Goal: Task Accomplishment & Management: Complete application form

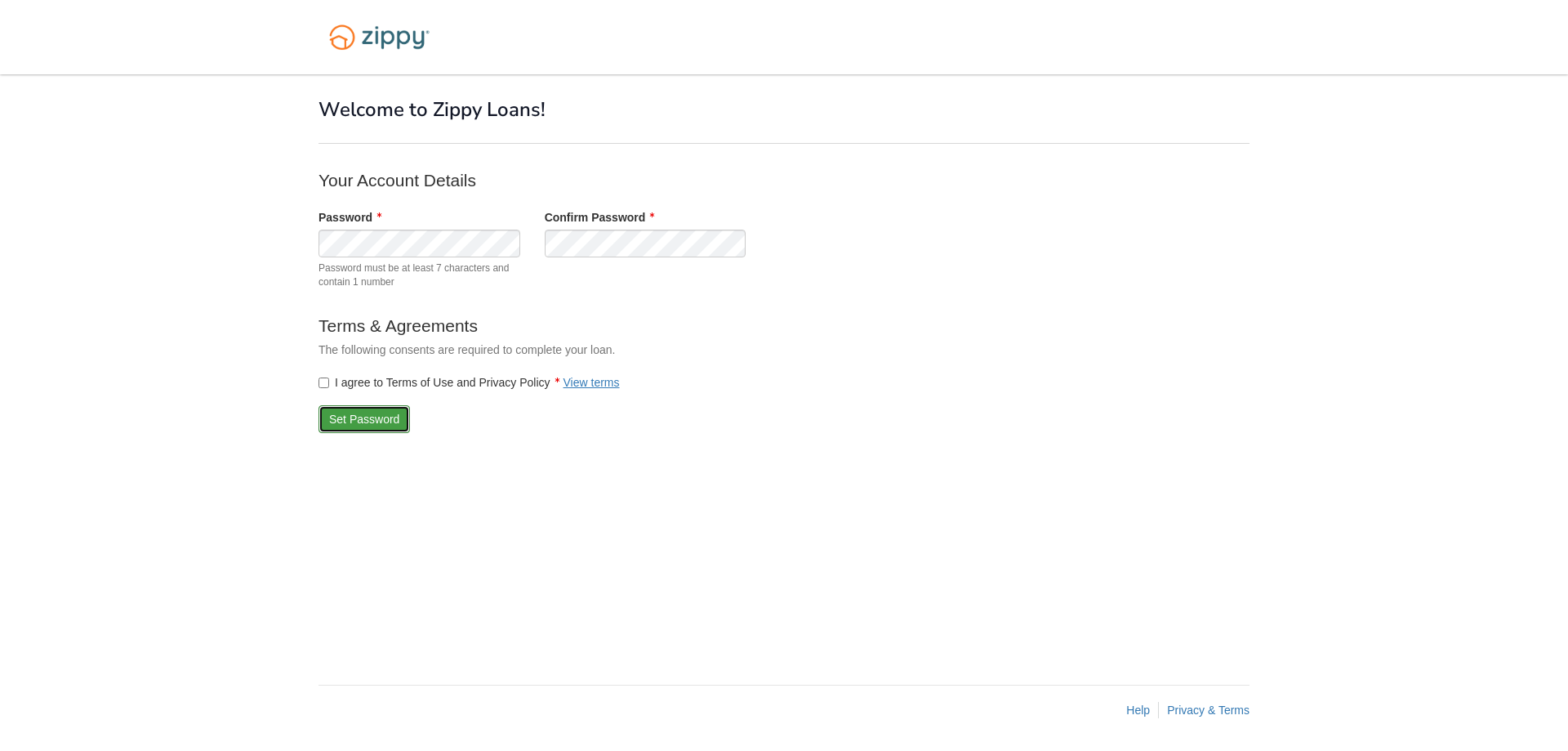
click at [375, 421] on button "Set Password" at bounding box center [364, 419] width 92 height 27
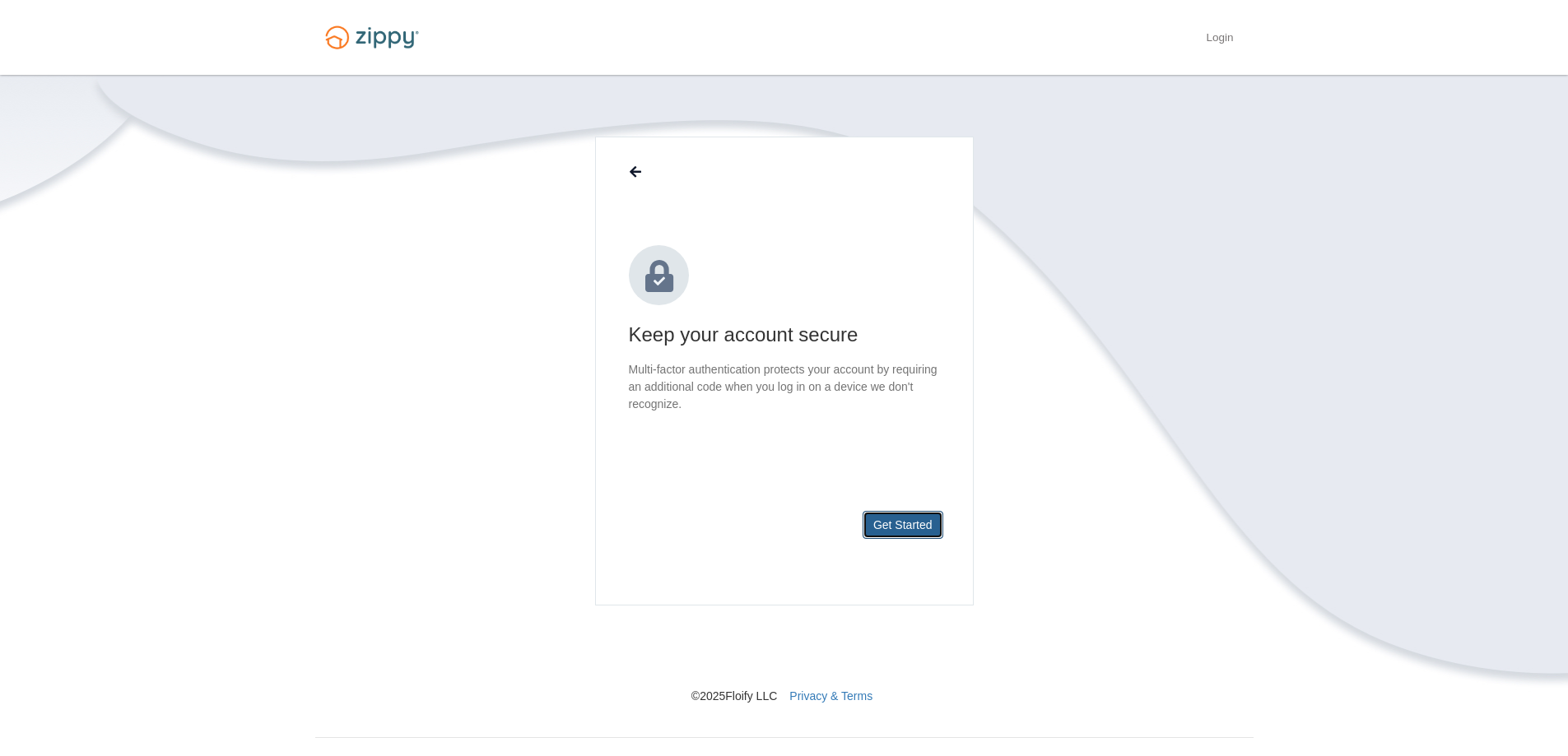
click at [897, 520] on button "Get Started" at bounding box center [902, 525] width 80 height 28
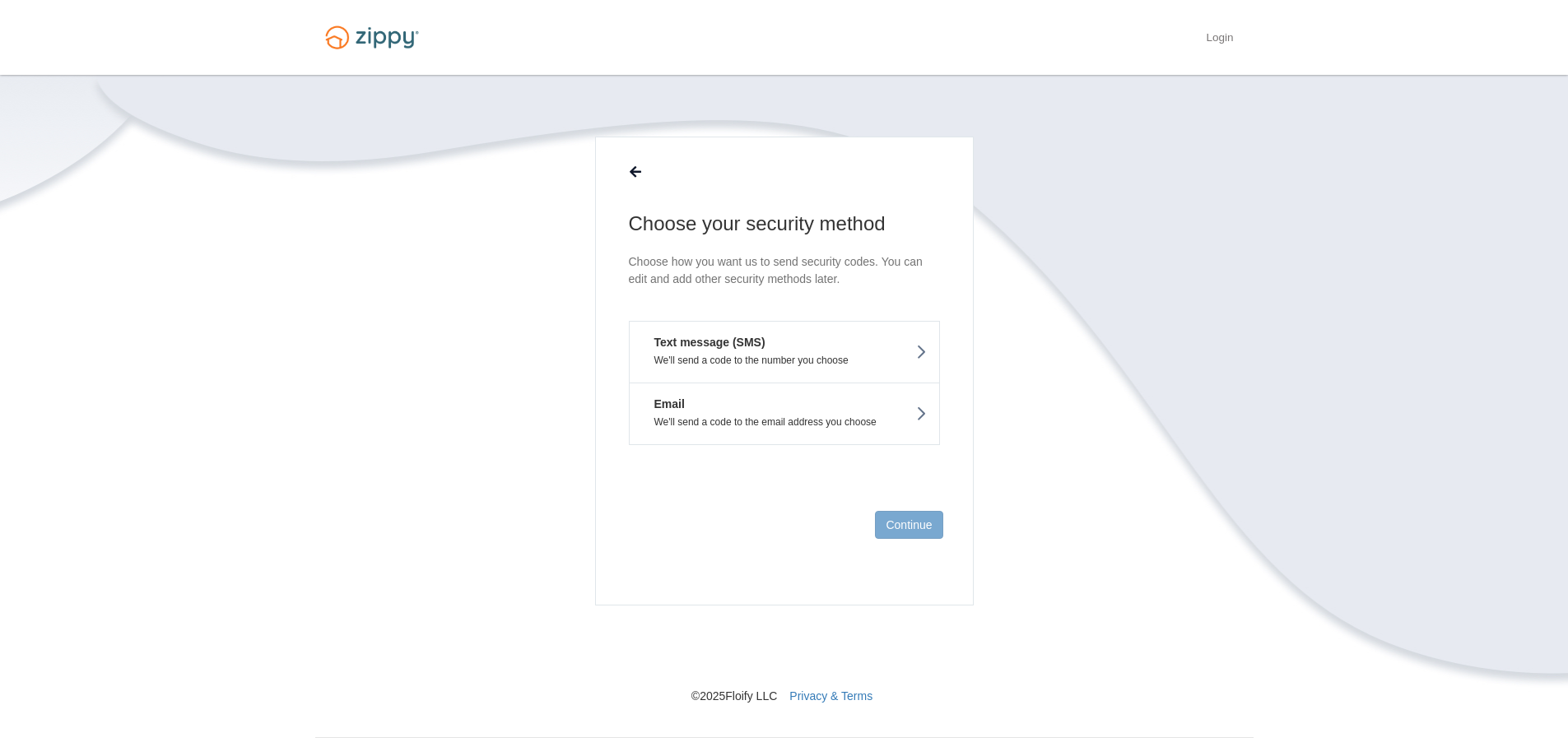
click at [721, 413] on button "Email We'll send a code to the email address you choose" at bounding box center [784, 413] width 311 height 62
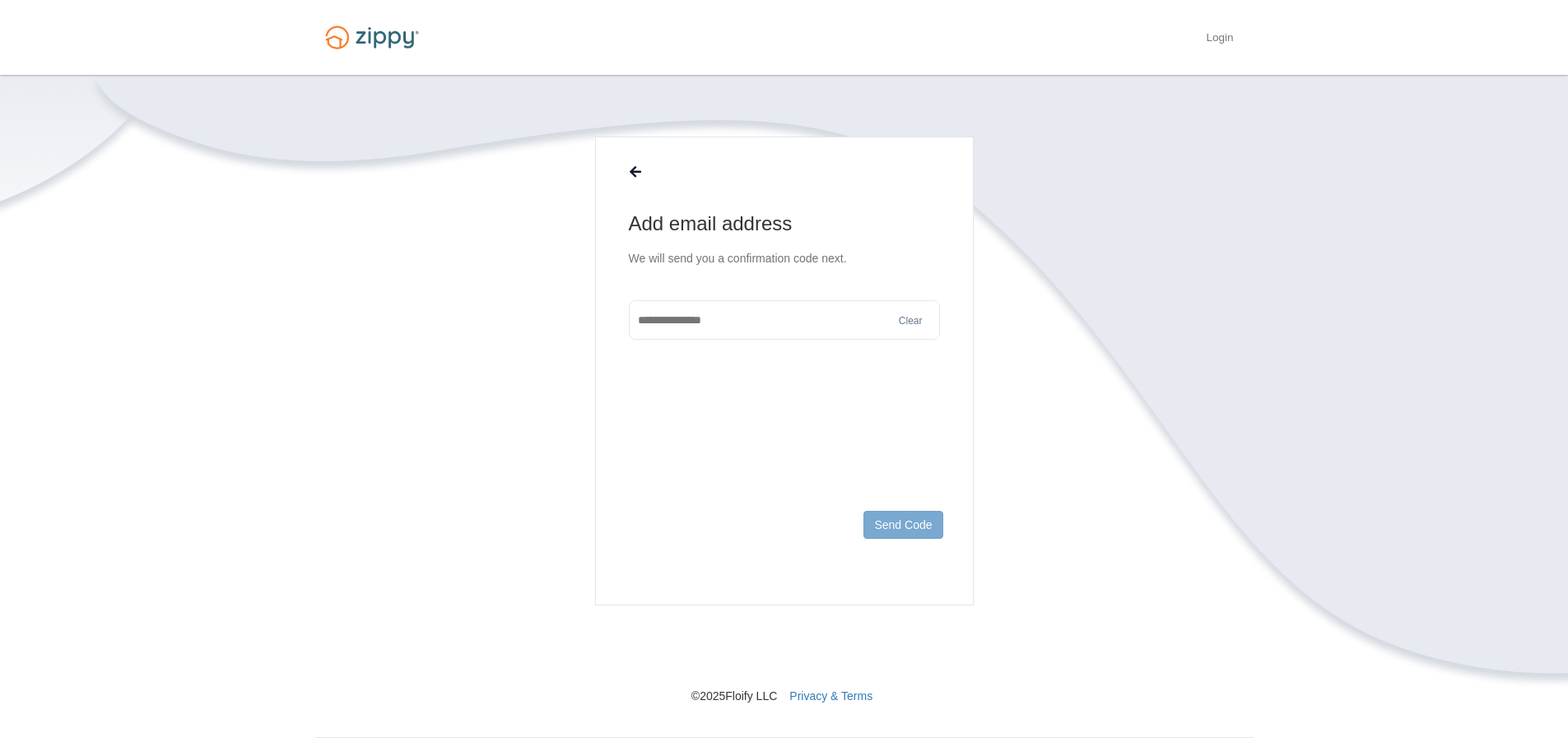
click at [707, 321] on input "text" at bounding box center [784, 320] width 311 height 40
click at [718, 325] on input "text" at bounding box center [784, 320] width 311 height 40
type input "**********"
click at [908, 526] on button "Send Code" at bounding box center [902, 525] width 79 height 28
click at [692, 343] on input "text" at bounding box center [784, 337] width 311 height 40
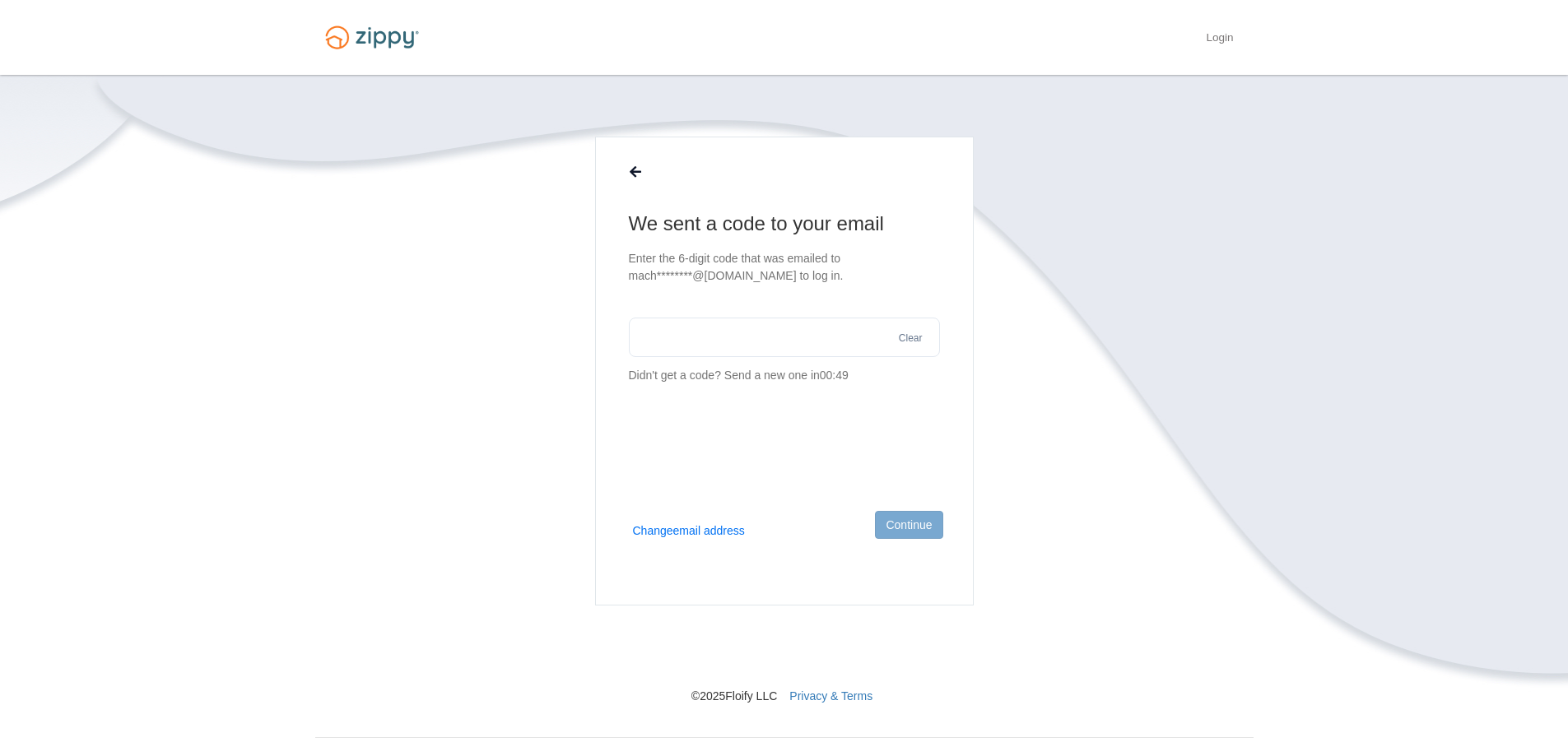
paste input "******"
type input "******"
click at [911, 519] on button "Continue" at bounding box center [908, 525] width 67 height 28
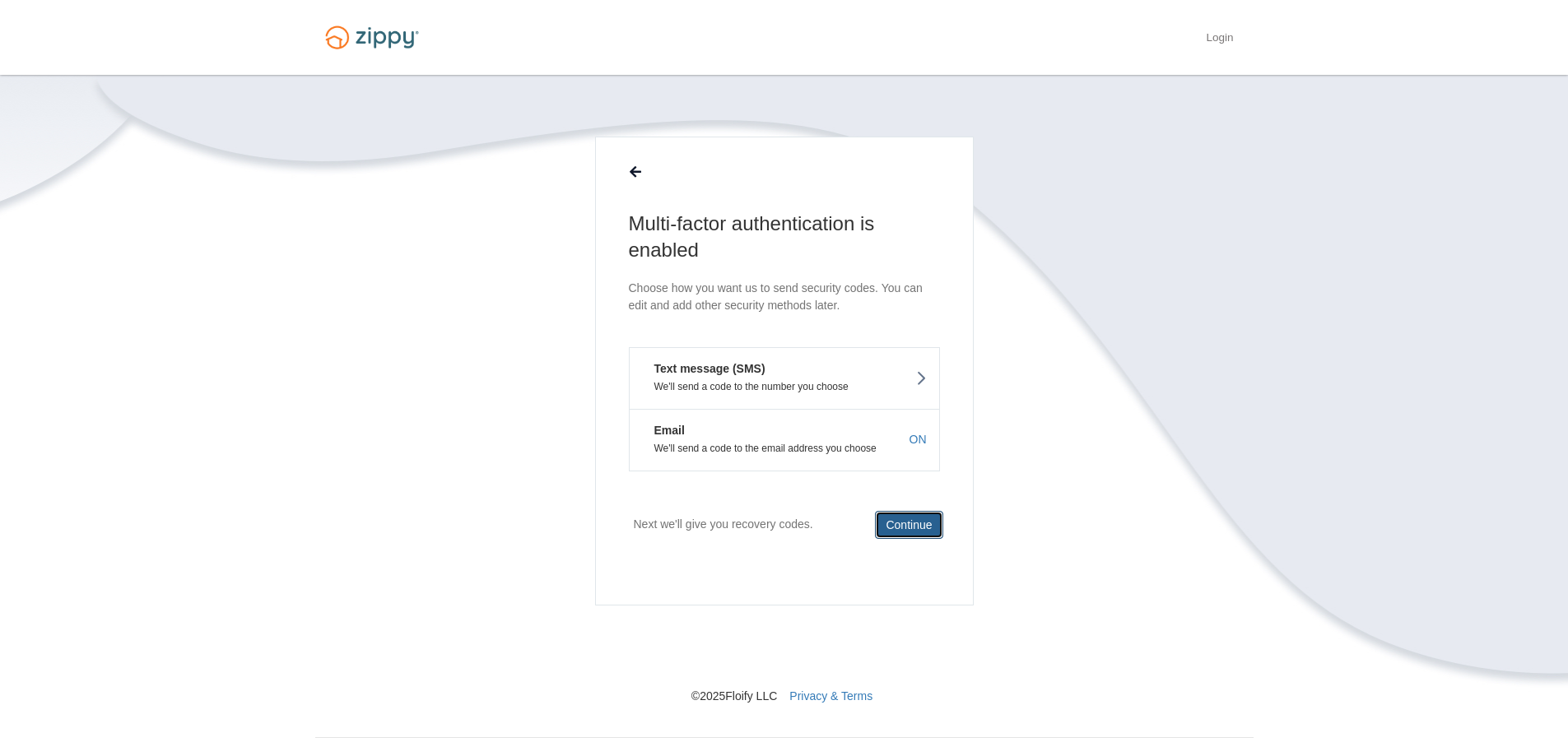
click at [905, 530] on button "Continue" at bounding box center [908, 525] width 67 height 28
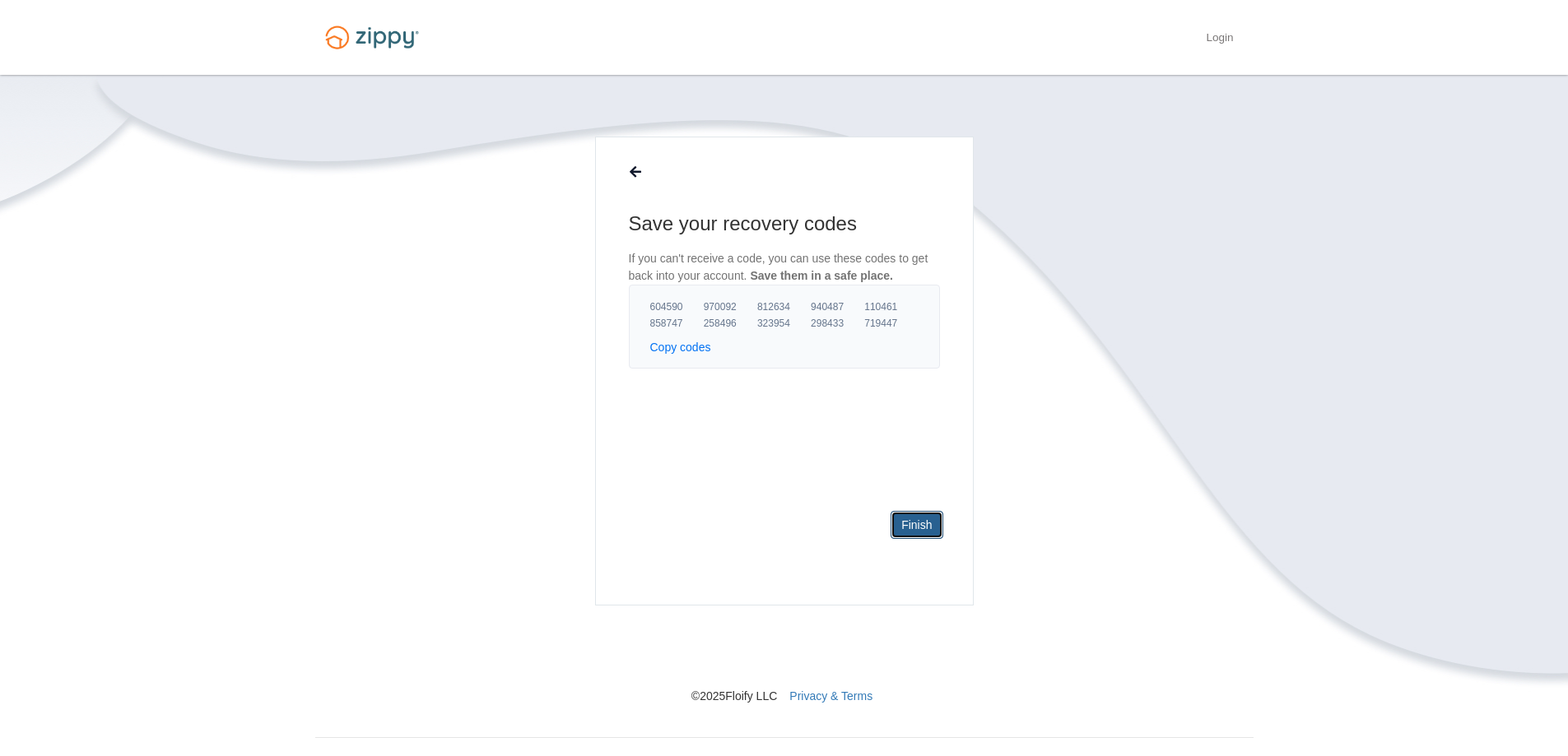
click at [916, 524] on link "Finish" at bounding box center [916, 525] width 52 height 28
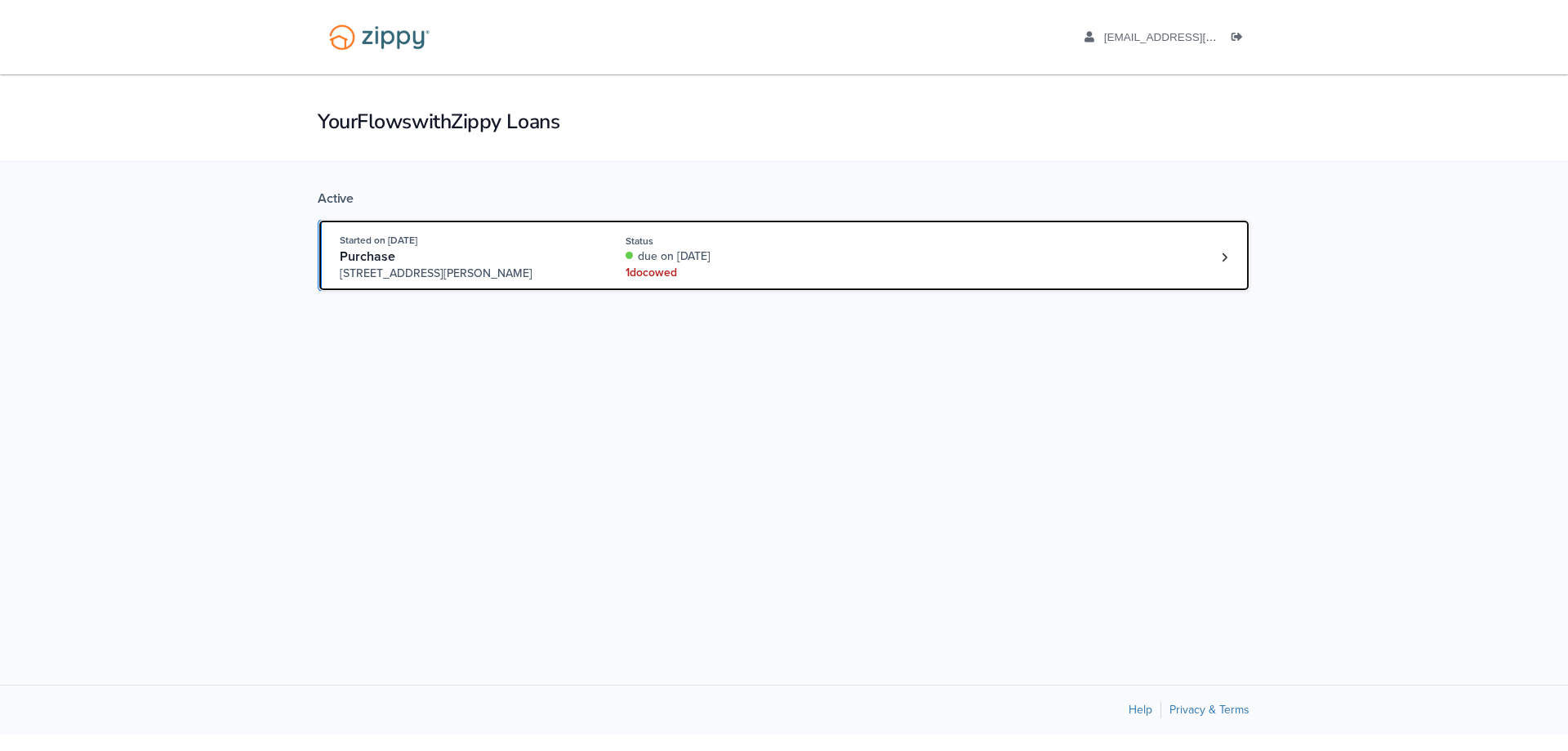
click at [806, 265] on div "due on Sep. 20th, 2025" at bounding box center [734, 256] width 218 height 16
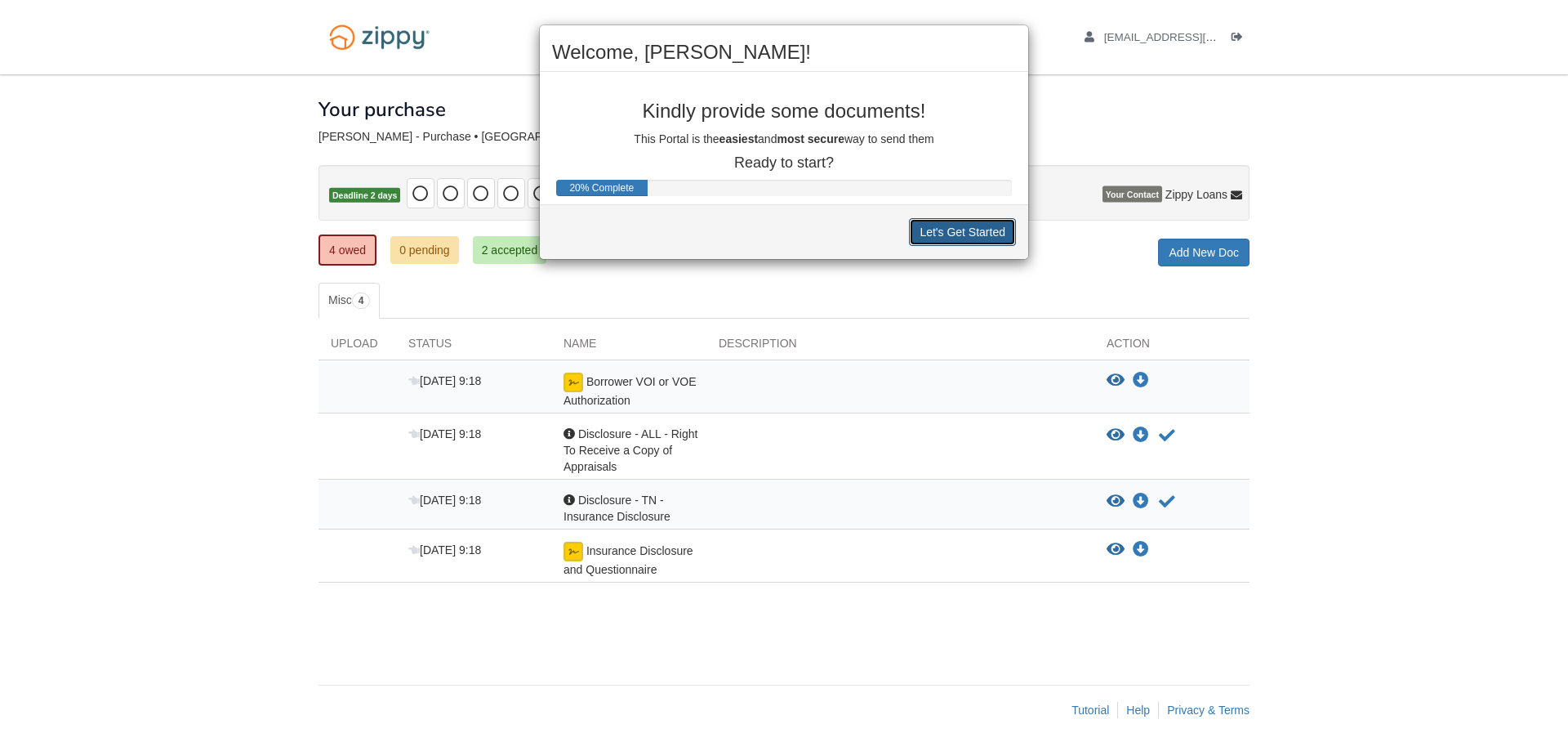
click at [956, 237] on button "Let's Get Started" at bounding box center [962, 231] width 107 height 27
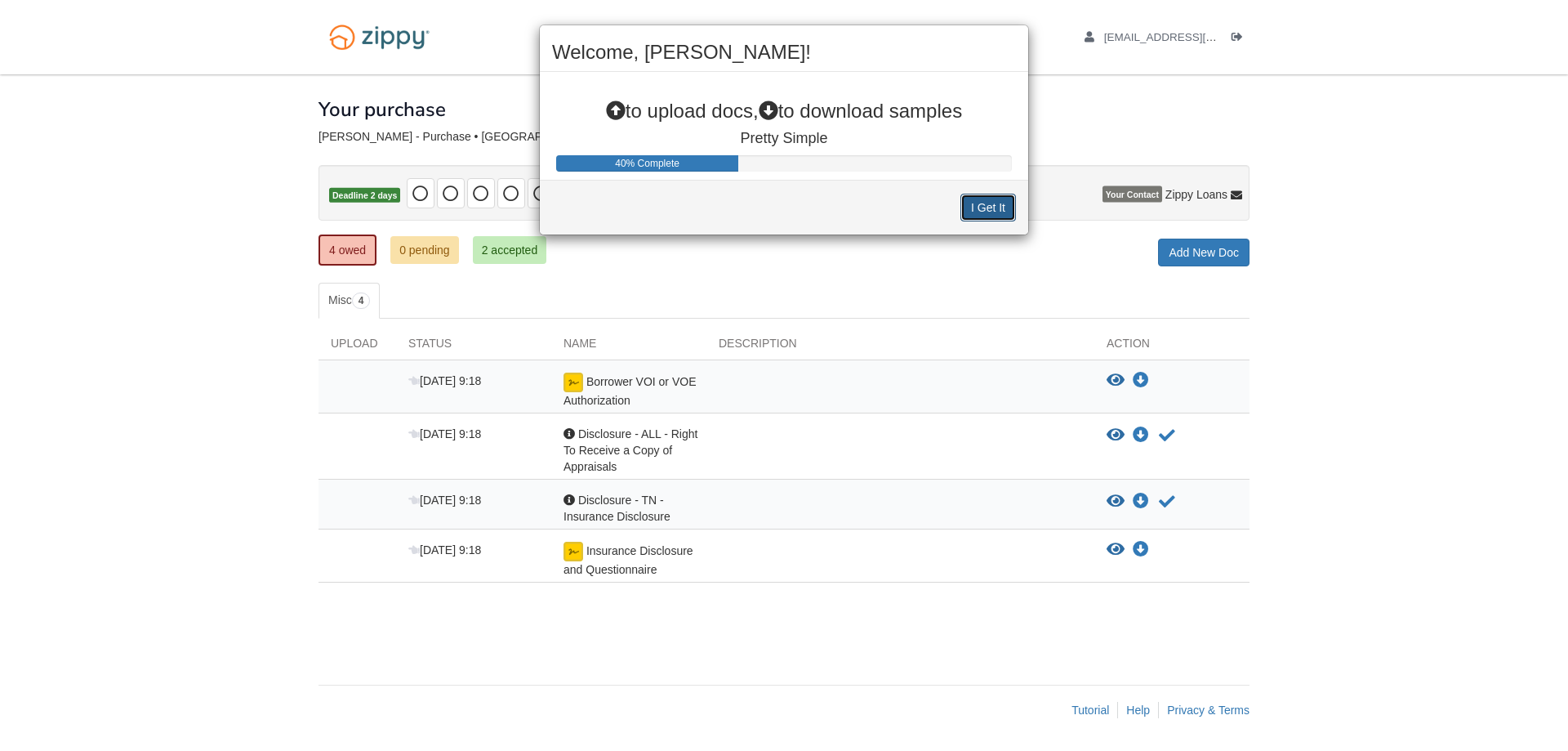
click at [994, 203] on button "I Get It" at bounding box center [988, 207] width 56 height 27
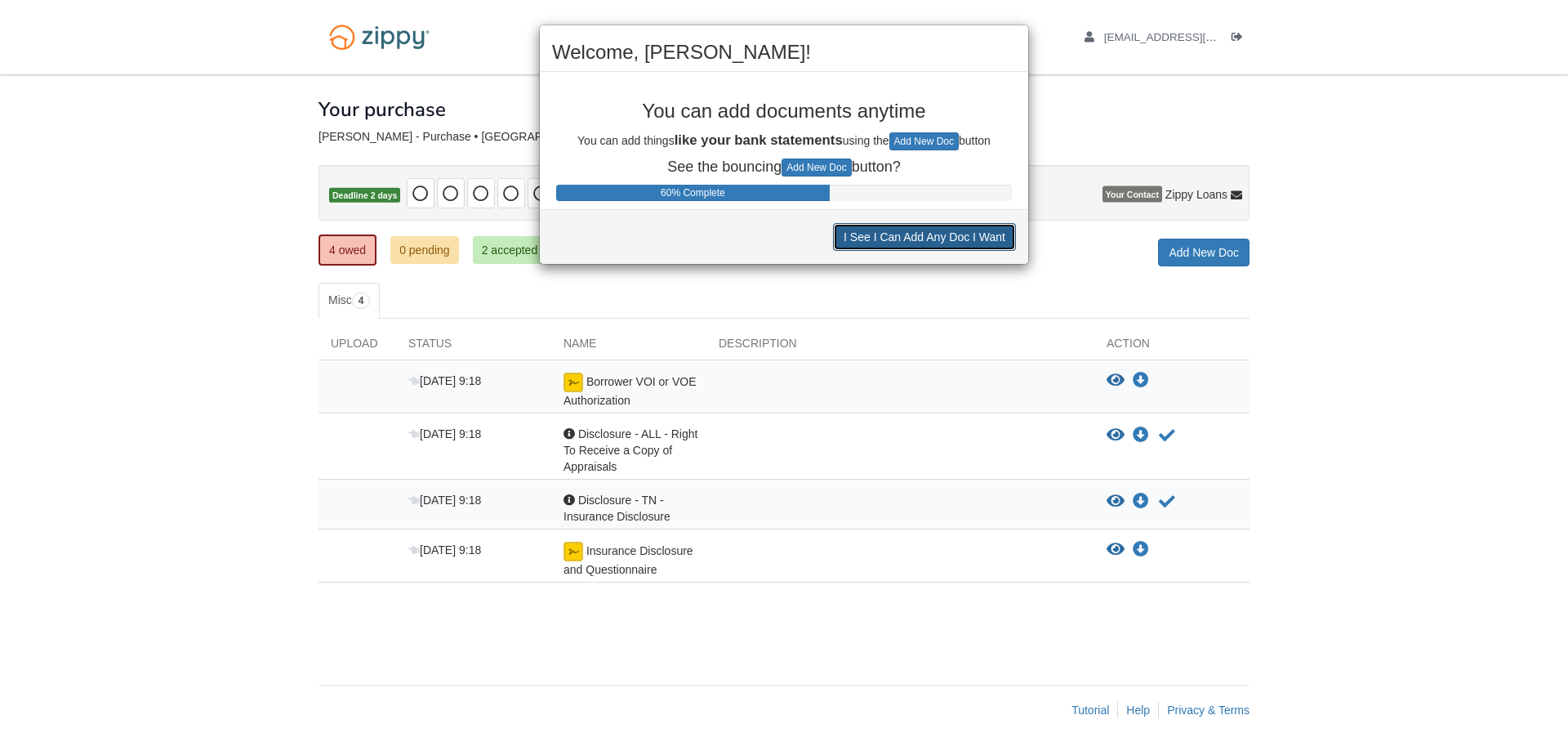
click at [929, 231] on button "I See I Can Add Any Doc I Want" at bounding box center [924, 237] width 183 height 27
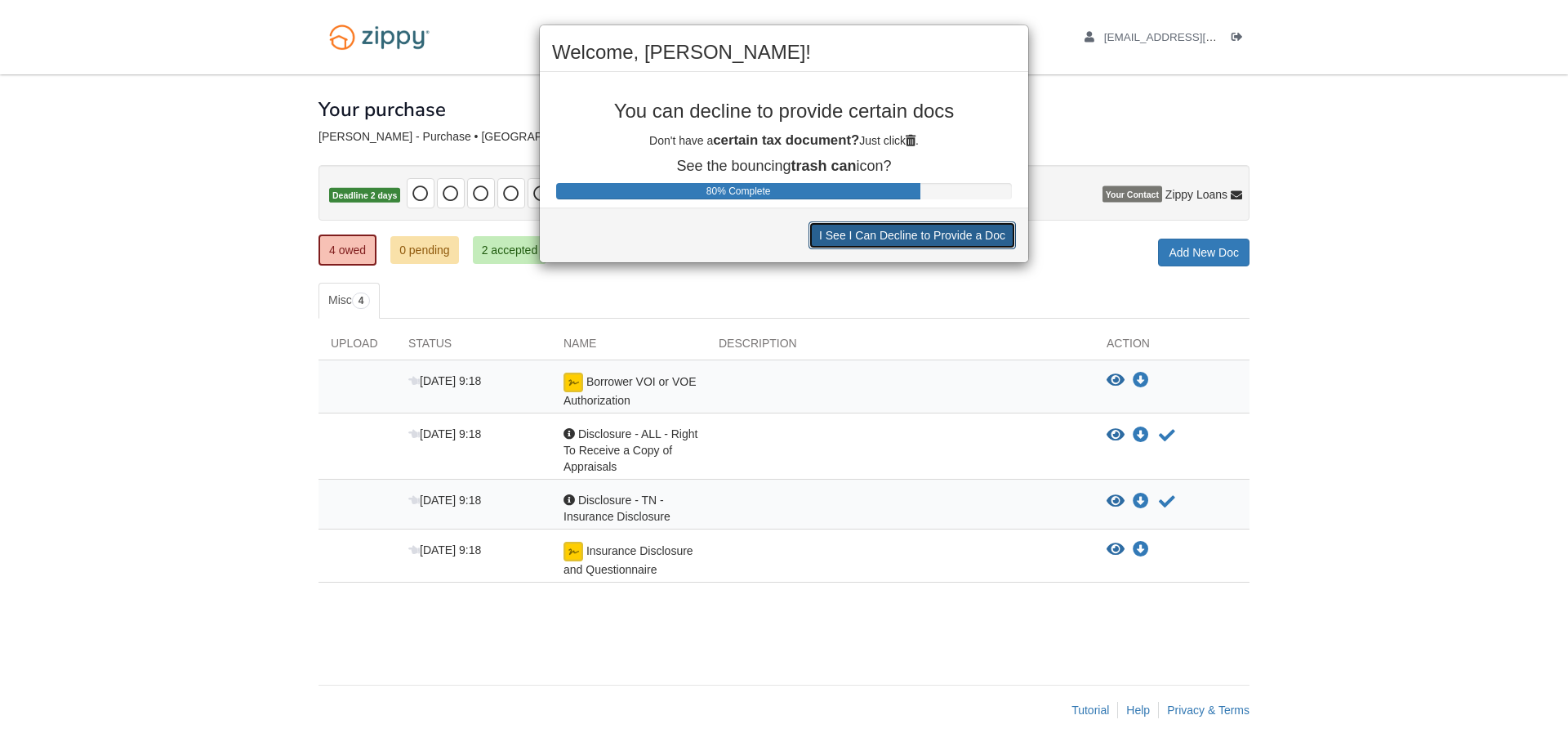
click at [922, 237] on button "I See I Can Decline to Provide a Doc" at bounding box center [913, 235] width 207 height 27
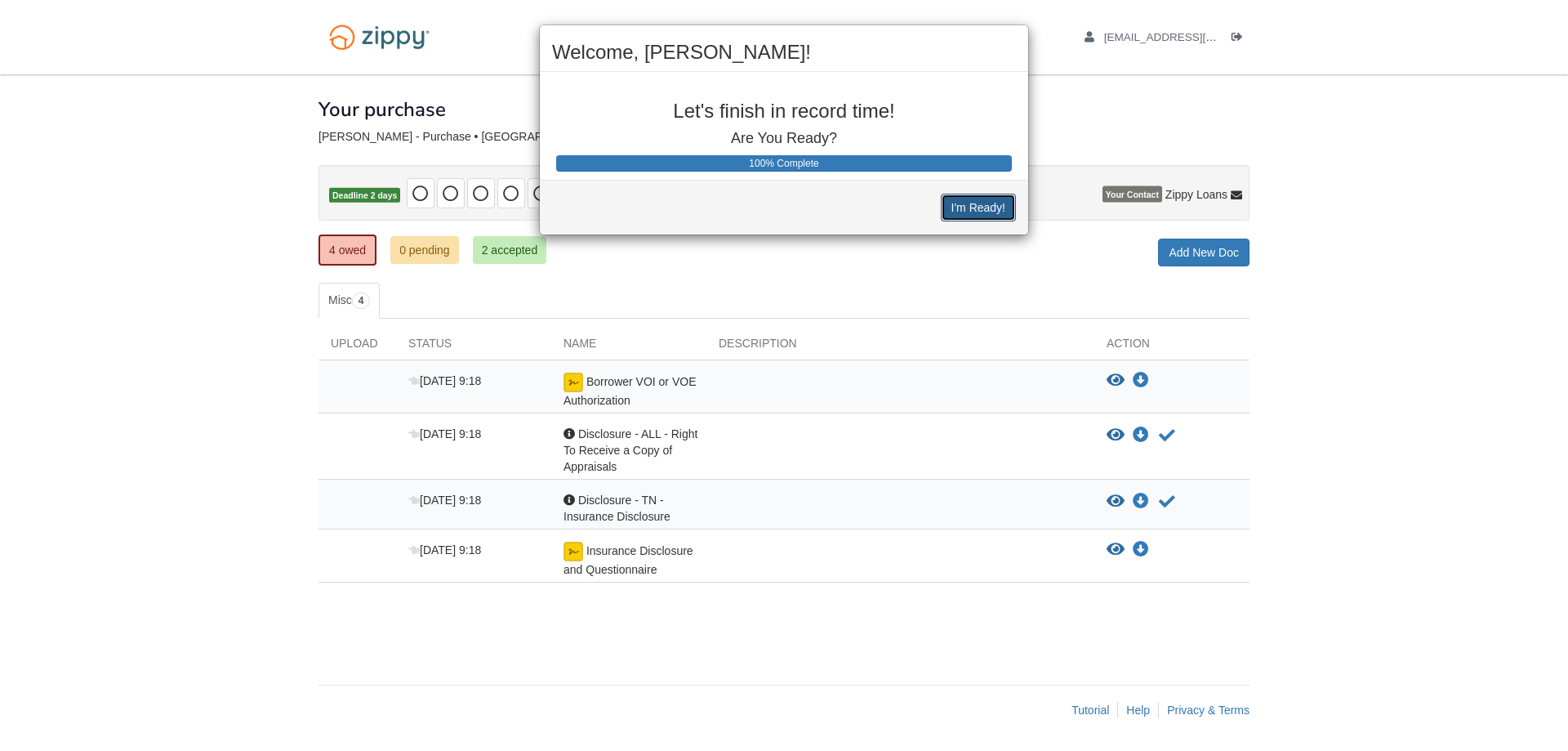
click at [973, 211] on button "I'm Ready!" at bounding box center [979, 207] width 75 height 27
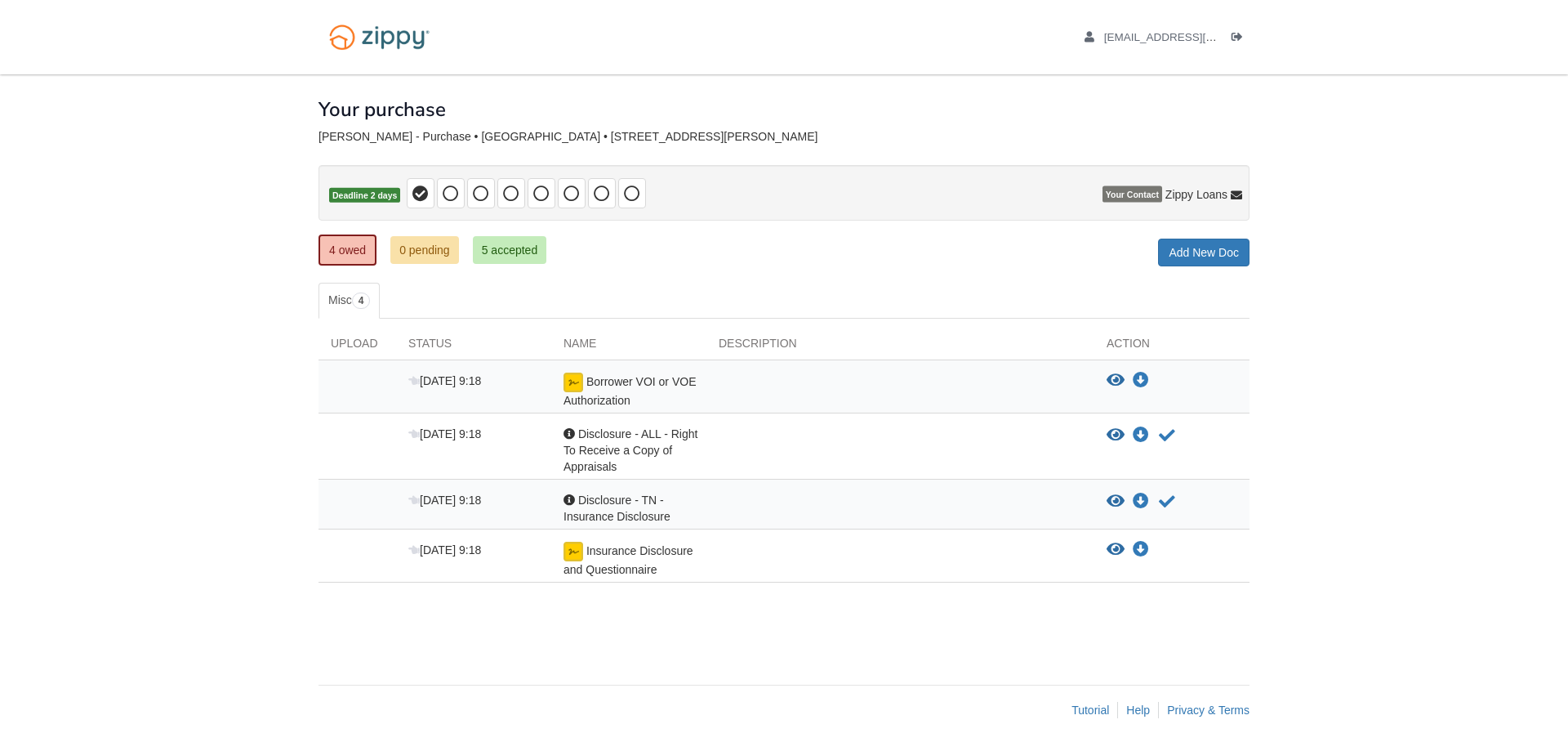
click at [672, 378] on span "Borrower VOI or VOE Authorization" at bounding box center [630, 390] width 132 height 32
click at [568, 500] on div at bounding box center [569, 500] width 11 height 11
click at [1141, 379] on icon "Download Borrower VOI or VOE Authorization" at bounding box center [1140, 381] width 16 height 16
click at [1107, 505] on icon "View Disclosure - TN - Insurance Disclosure" at bounding box center [1115, 502] width 18 height 16
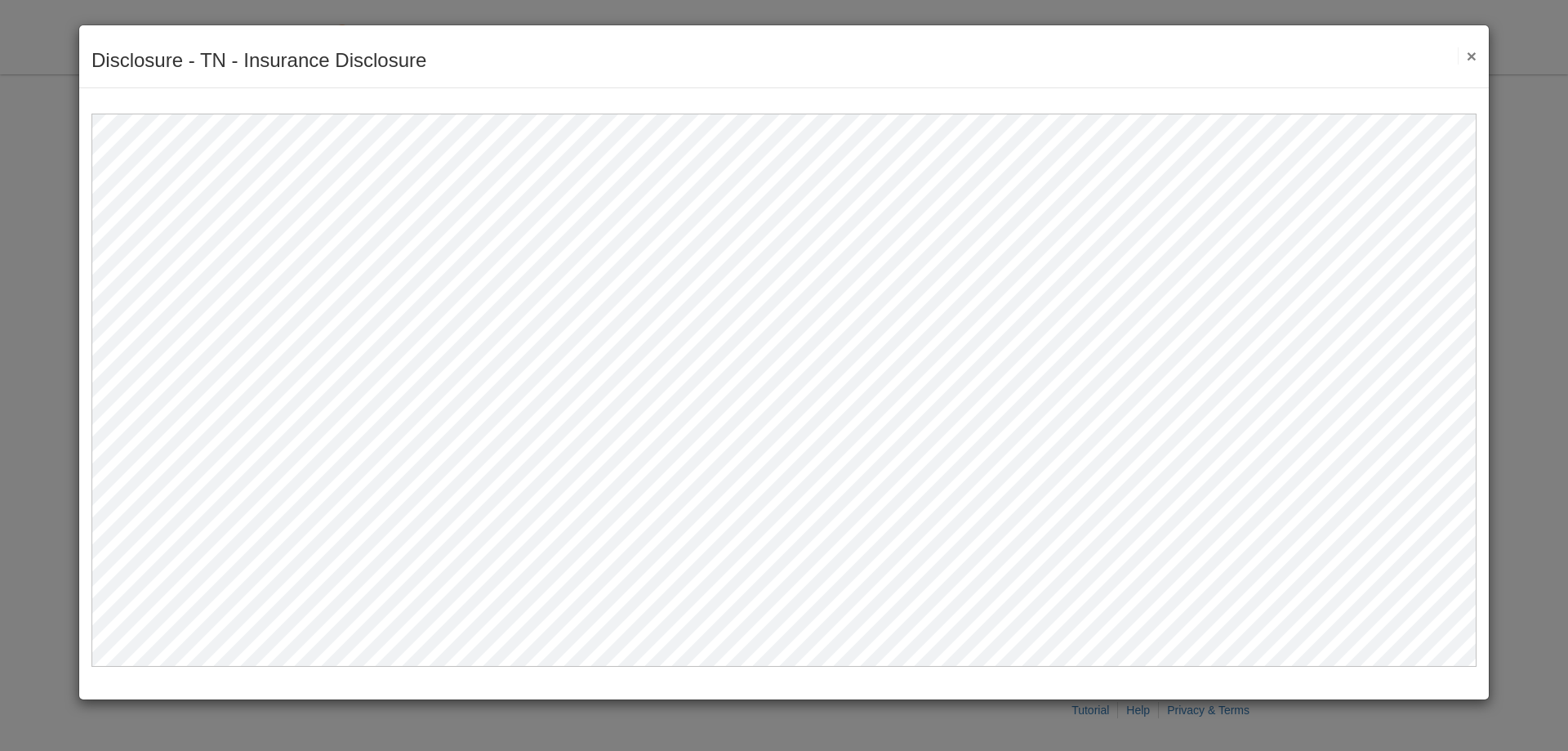
click at [1472, 55] on button "×" at bounding box center [1467, 56] width 19 height 17
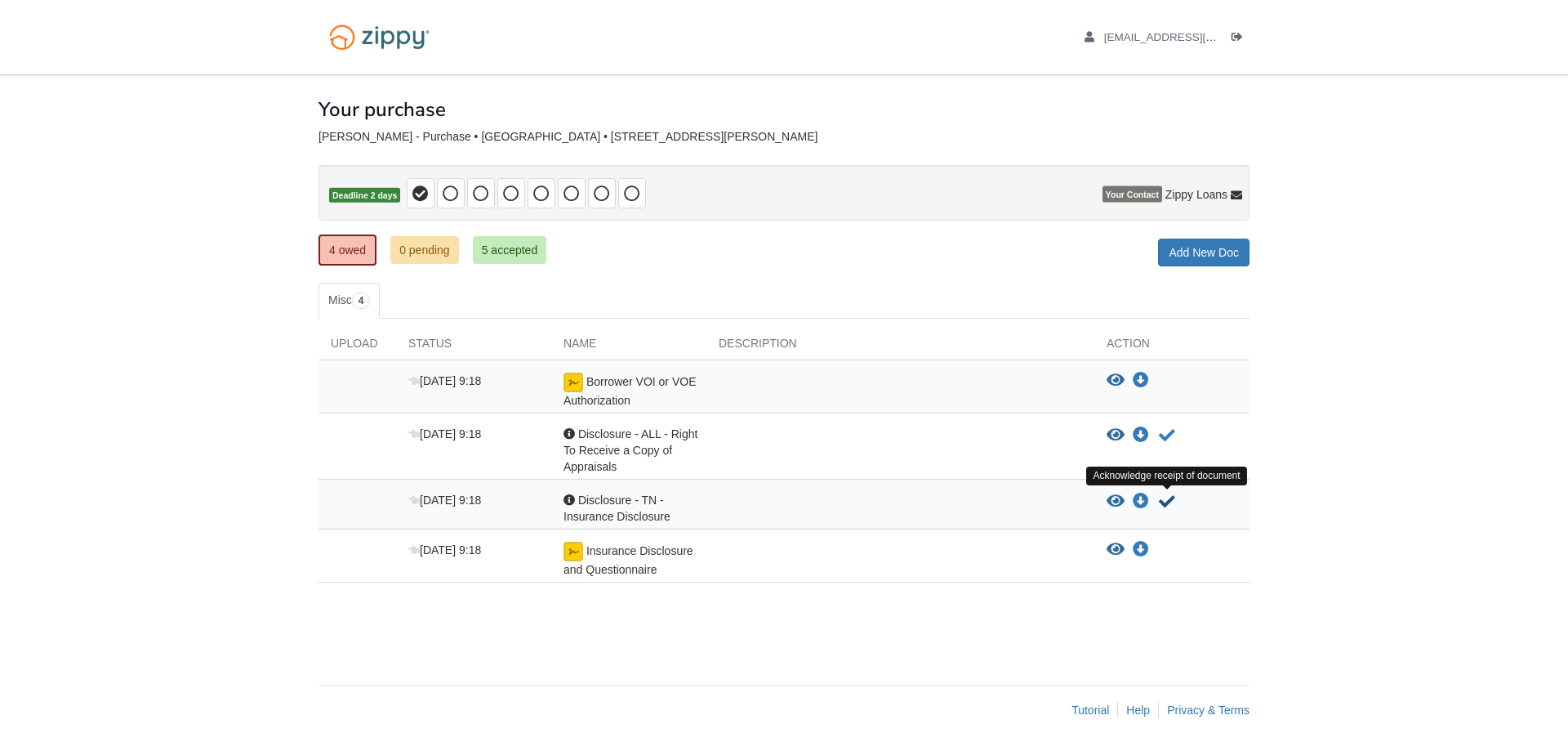
click at [1170, 496] on icon "Acknowledge receipt of document" at bounding box center [1166, 502] width 16 height 16
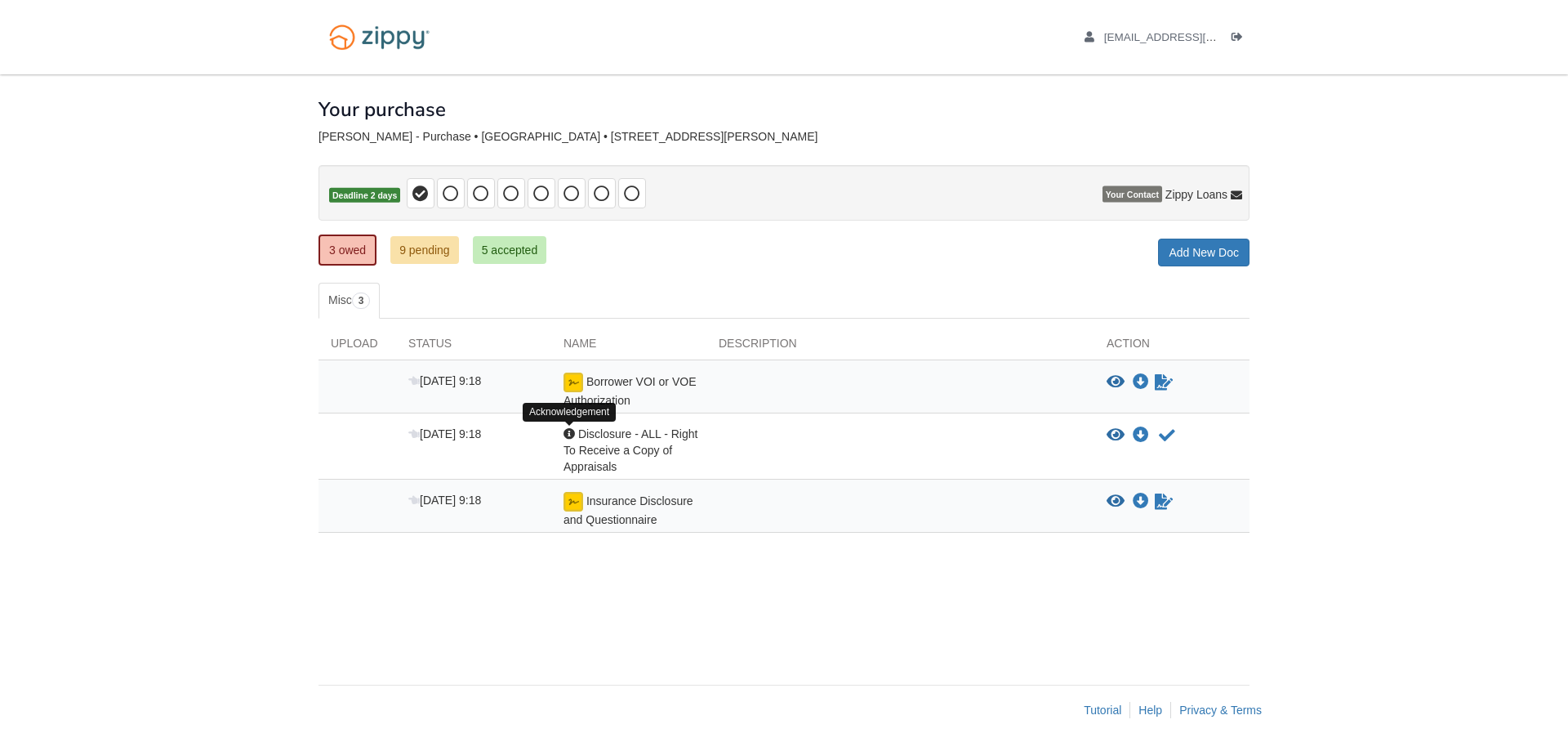
click at [572, 436] on div at bounding box center [569, 433] width 11 height 11
click at [1122, 432] on icon "View Disclosure - ALL - Right To Receive a Copy of Appraisals" at bounding box center [1115, 435] width 18 height 16
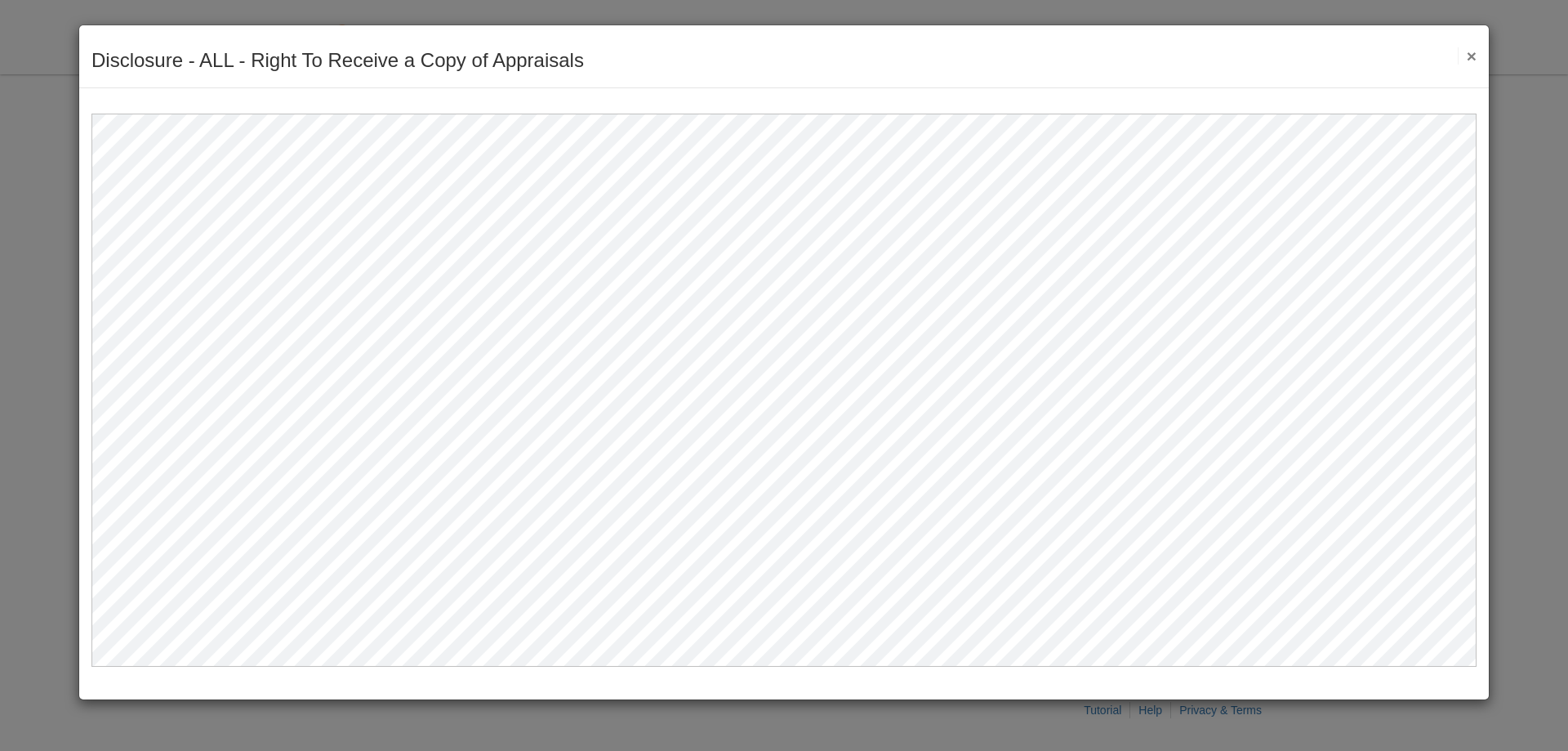
click at [1472, 56] on button "×" at bounding box center [1467, 56] width 19 height 17
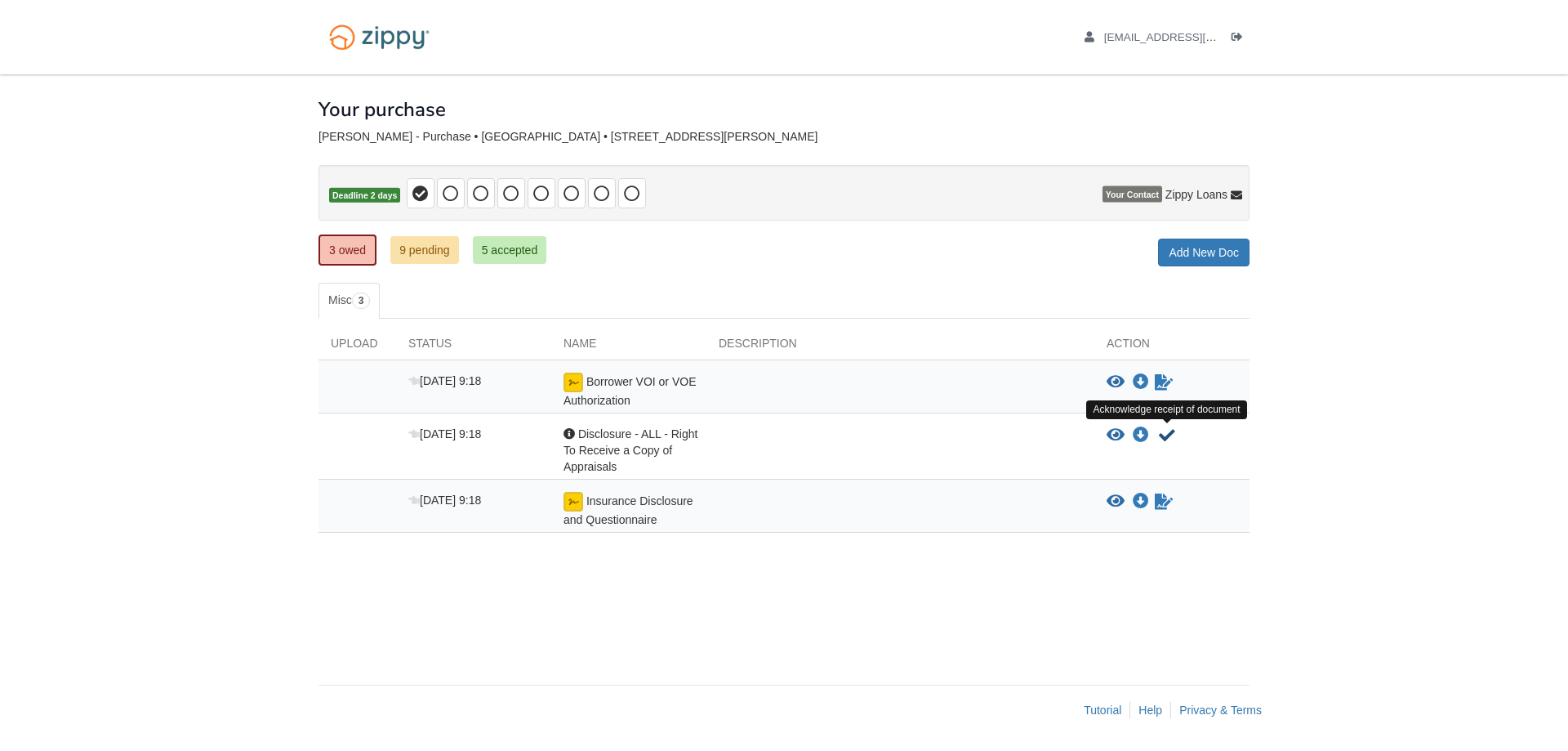
click at [1170, 429] on icon "Acknowledge receipt of document" at bounding box center [1166, 435] width 16 height 16
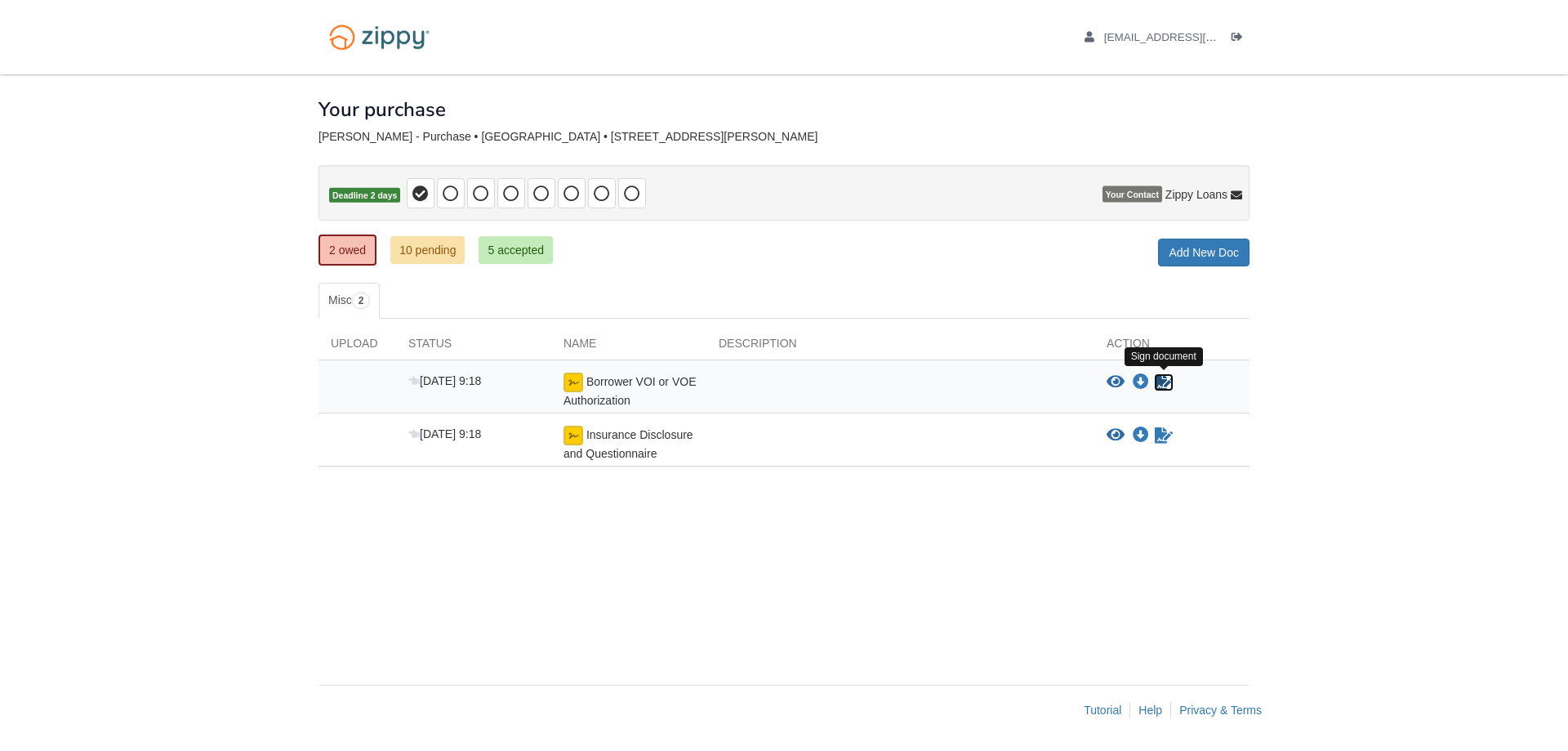
click at [1164, 376] on icon "Sign Form" at bounding box center [1164, 382] width 18 height 16
click at [1158, 383] on icon "Waiting for your co-borrower to e-sign" at bounding box center [1164, 382] width 18 height 16
click at [524, 288] on ul "Misc 1" at bounding box center [784, 301] width 931 height 36
click at [1116, 383] on icon "View Insurance Disclosure and Questionnaire" at bounding box center [1115, 382] width 18 height 16
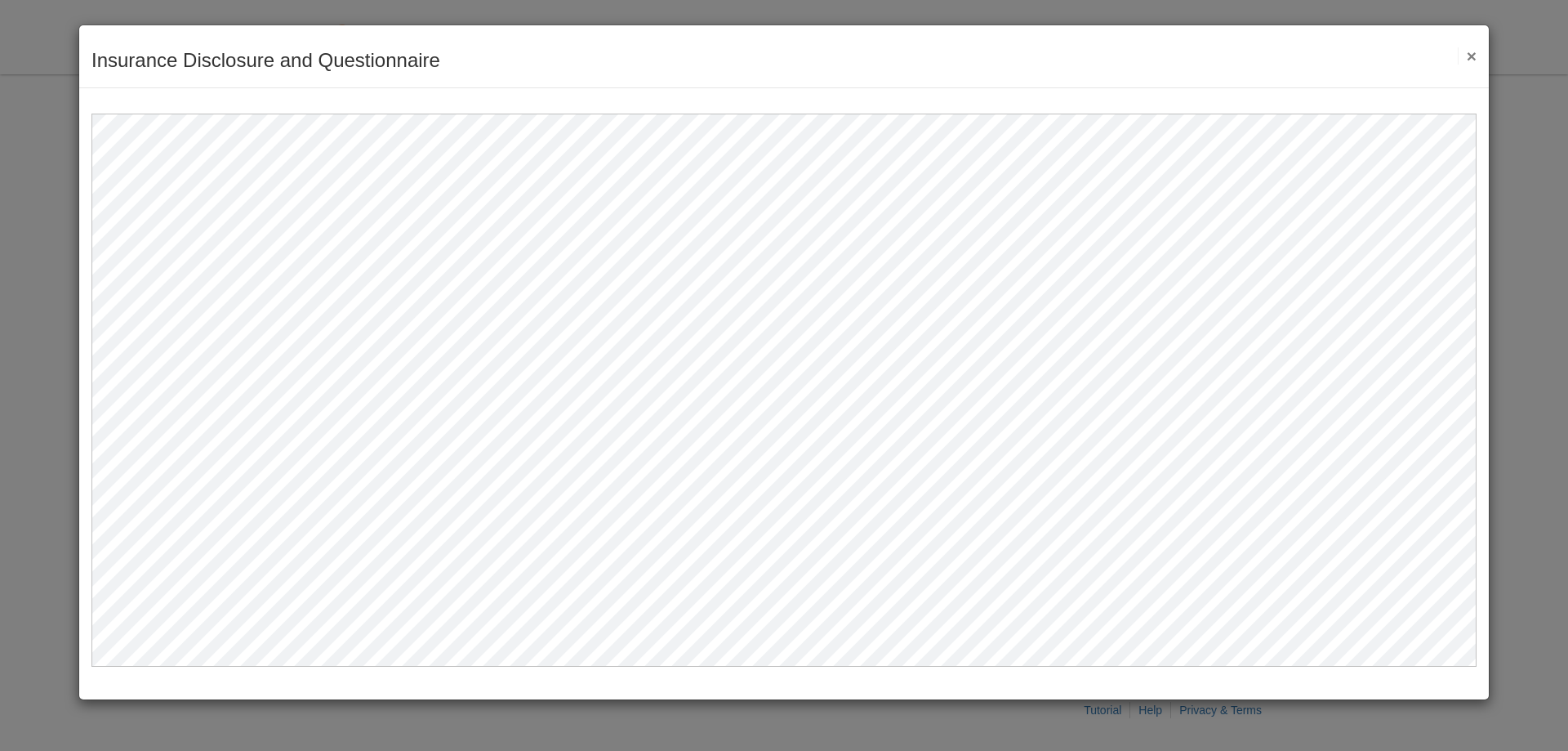
click at [1476, 52] on div "Insurance Disclosure and Questionnaire Save Cancel Previous Document Next Docum…" at bounding box center [783, 57] width 1409 height 63
click at [1467, 59] on button "×" at bounding box center [1467, 56] width 19 height 17
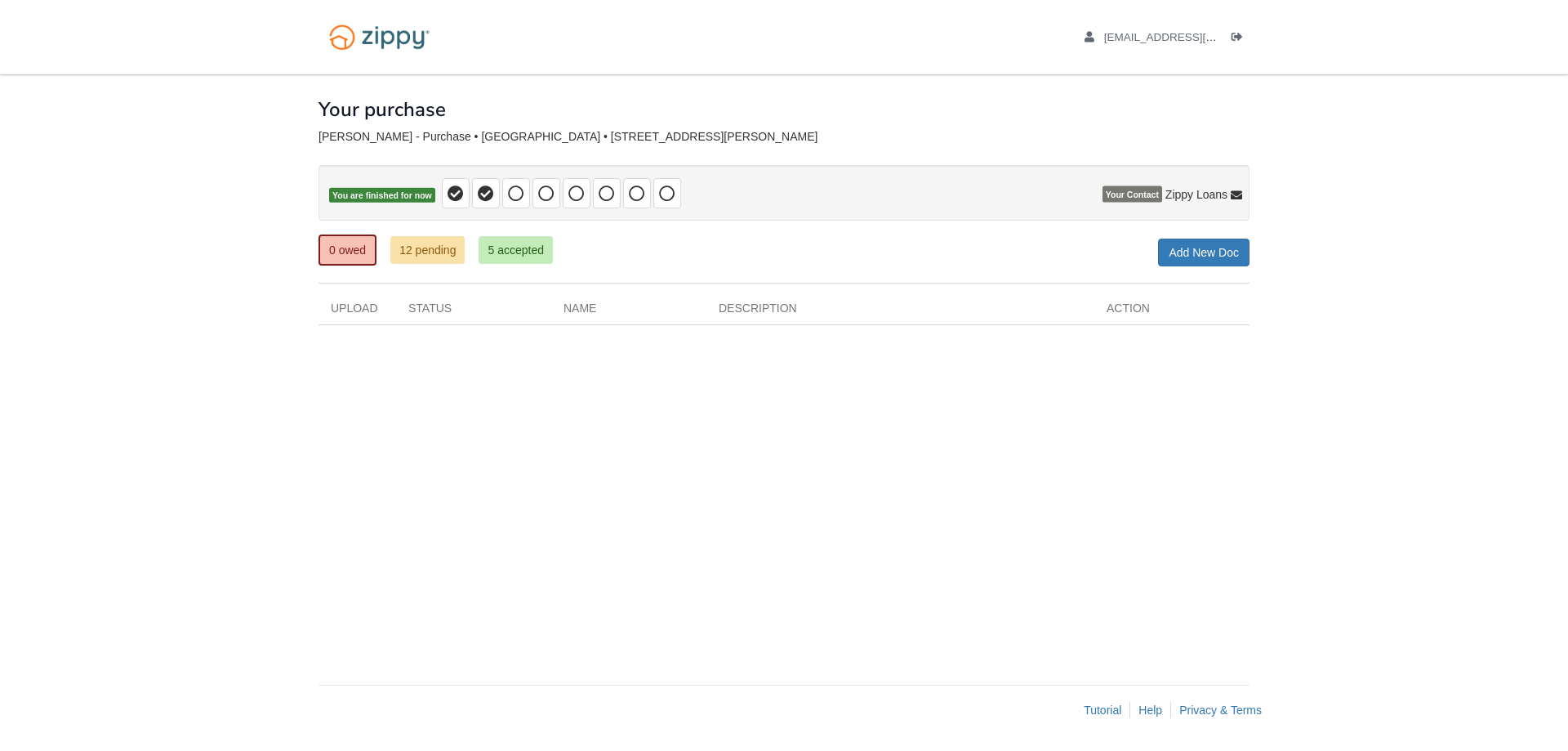
click at [729, 255] on div "0 owed 12 pending 5 accepted My Estimated Payment × My Estimated Payment Add Ne…" at bounding box center [784, 251] width 931 height 29
click at [799, 46] on div "macheemokhan@yahoo.com Logout" at bounding box center [783, 37] width 955 height 75
